Goal: Find specific page/section: Find specific page/section

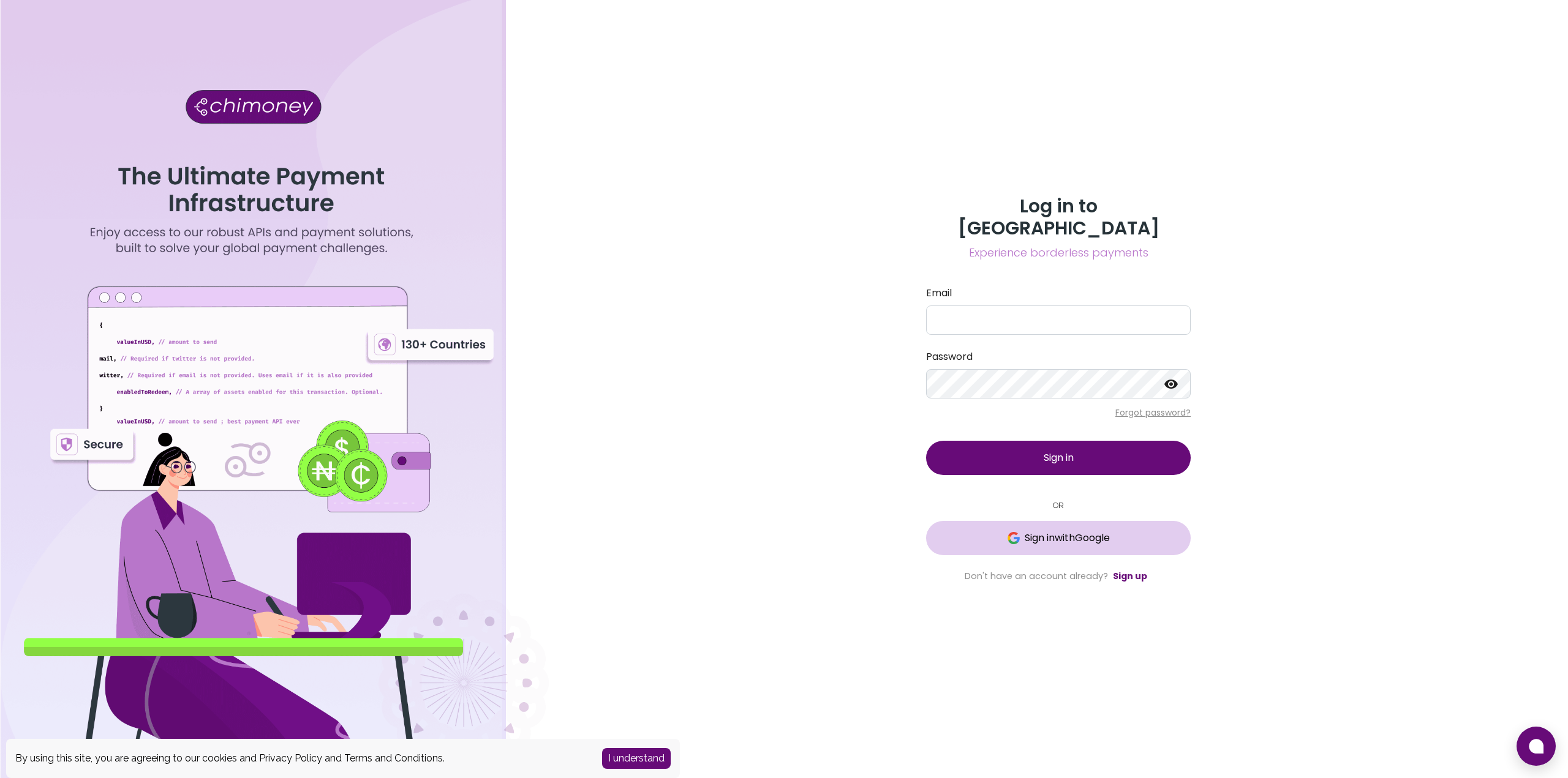
click at [1036, 531] on span "Sign in with Google" at bounding box center [1067, 538] width 85 height 14
click at [994, 320] on input "Email" at bounding box center [1058, 320] width 264 height 30
click at [0, 778] on com-1password-button at bounding box center [0, 778] width 0 height 0
click at [1146, 309] on input "Email" at bounding box center [1058, 320] width 264 height 30
click at [1016, 310] on input "Email" at bounding box center [1058, 320] width 264 height 30
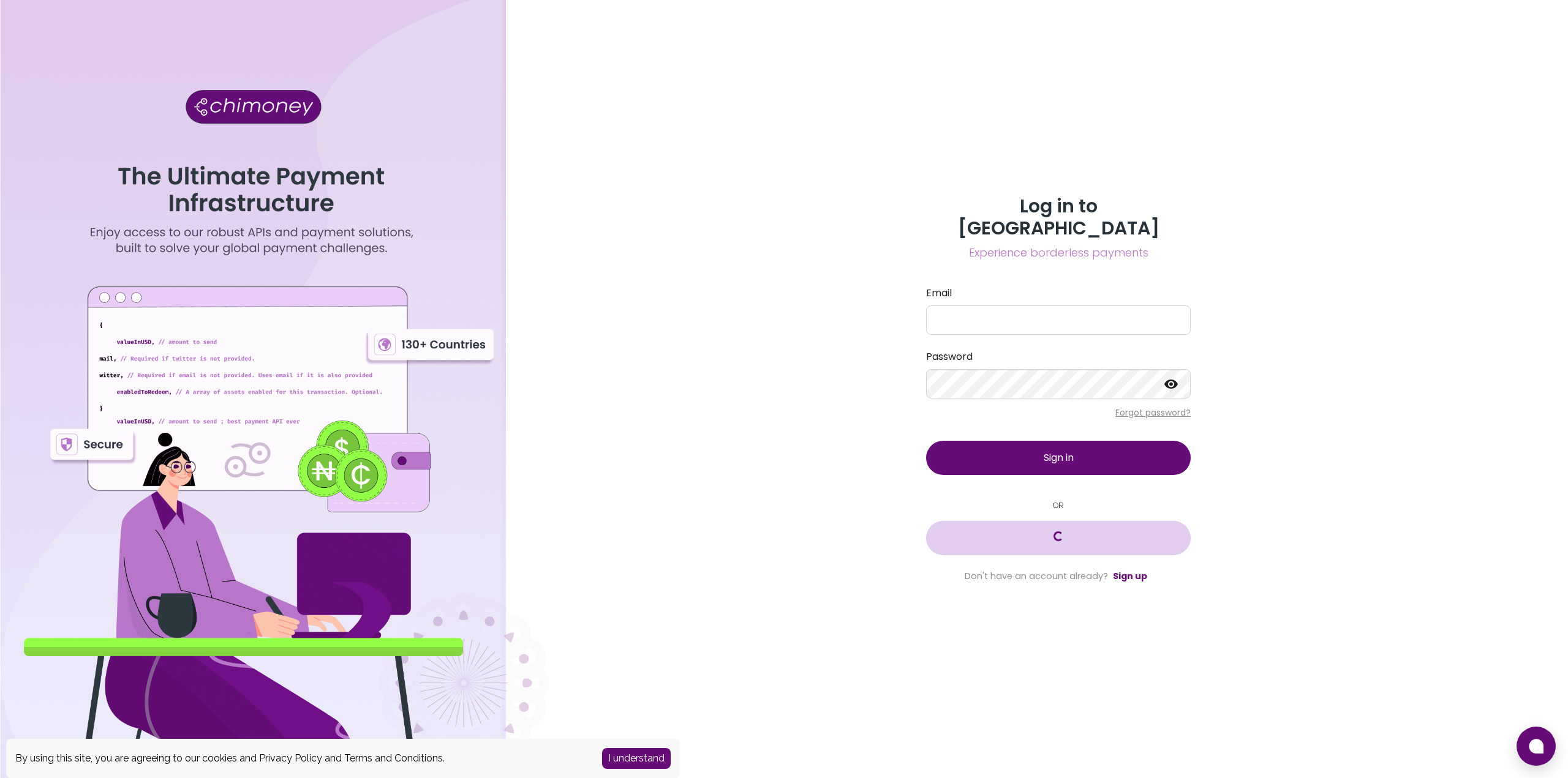
drag, startPoint x: 1014, startPoint y: 277, endPoint x: 1017, endPoint y: 284, distance: 7.6
click at [1015, 286] on label "Email" at bounding box center [1058, 293] width 264 height 14
click at [1015, 306] on input "Email" at bounding box center [1058, 320] width 264 height 30
click at [0, 778] on com-1password-button at bounding box center [0, 778] width 0 height 0
type input "[EMAIL_ADDRESS][DOMAIN_NAME]"
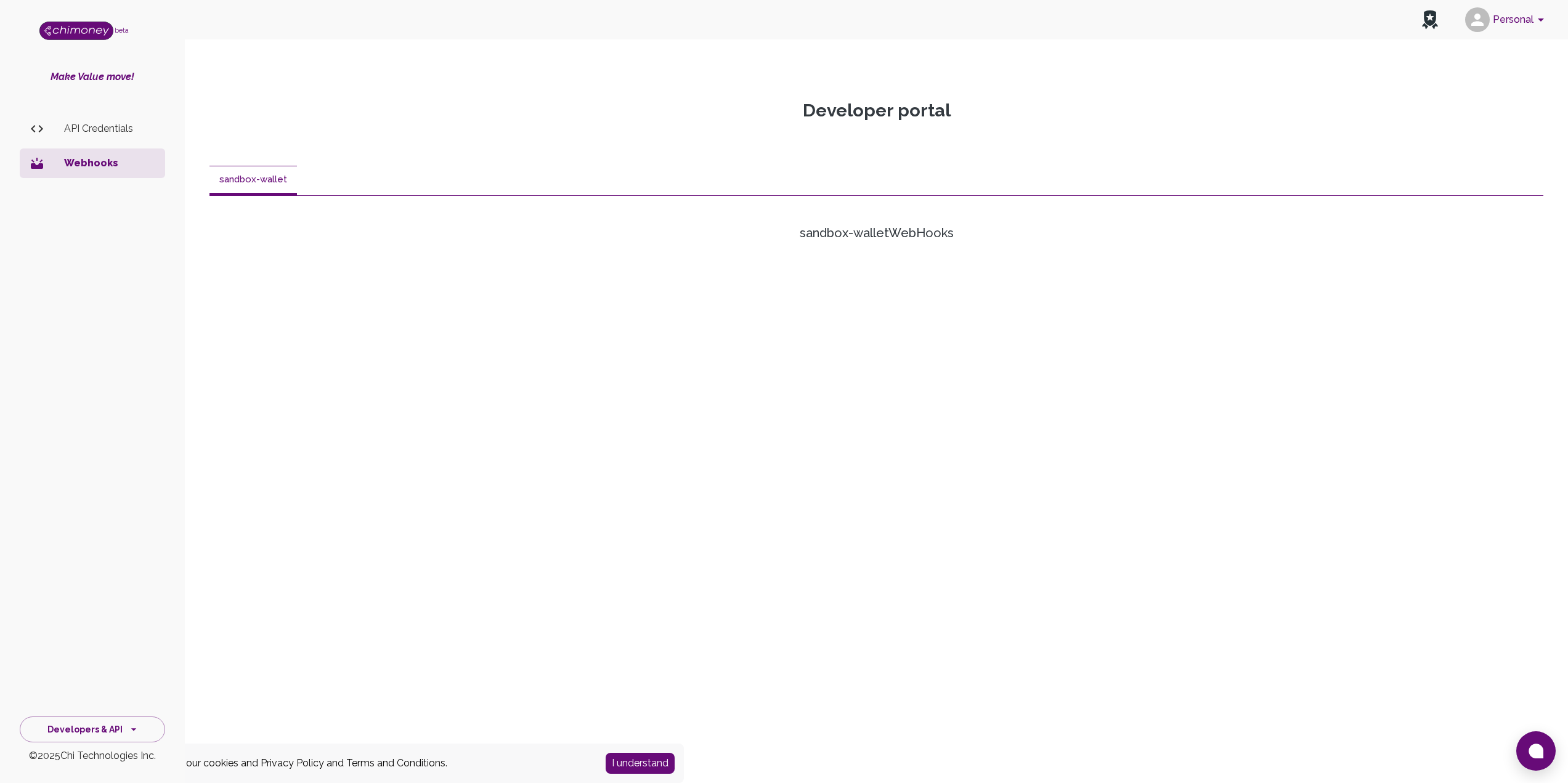
scroll to position [267, 0]
click at [71, 164] on p "Webhooks" at bounding box center [110, 163] width 91 height 15
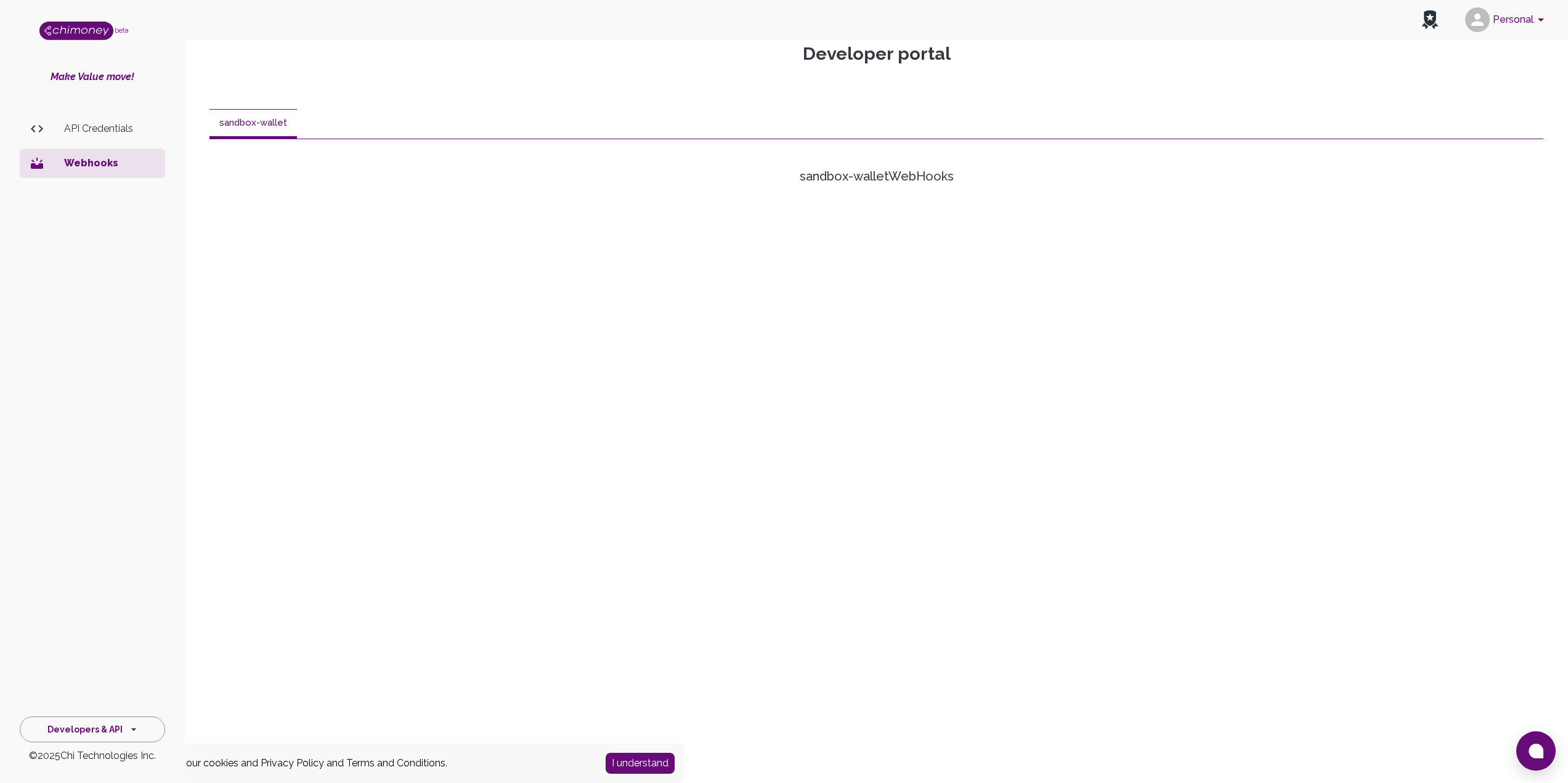
scroll to position [115, 0]
